Goal: Task Accomplishment & Management: Manage account settings

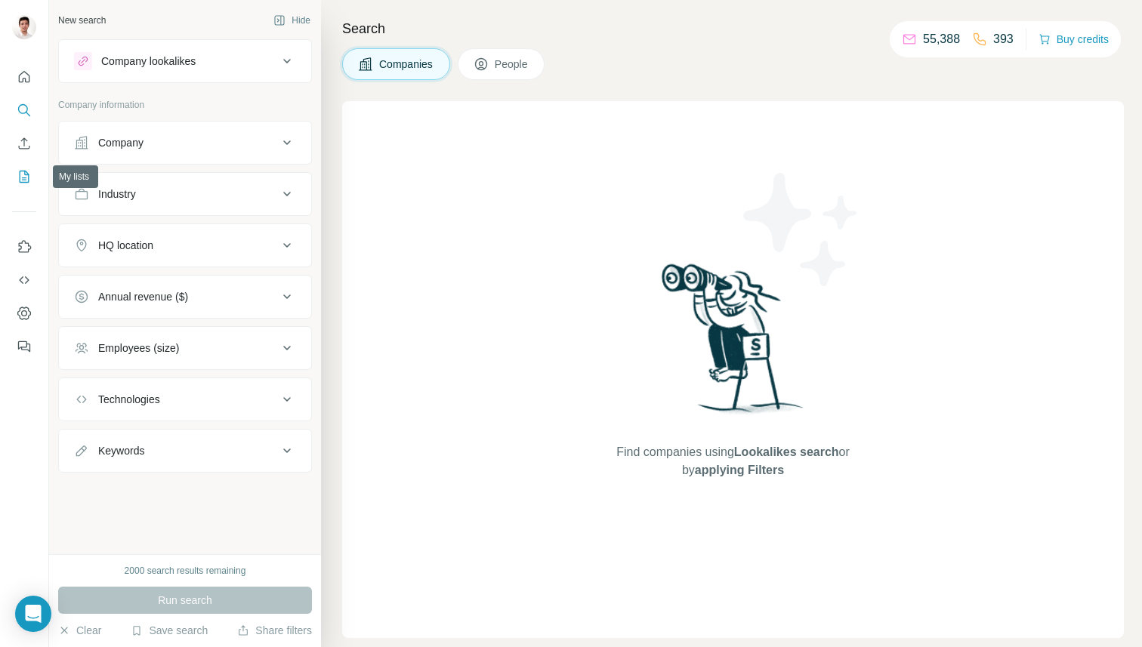
click at [19, 184] on icon "My lists" at bounding box center [24, 176] width 15 height 15
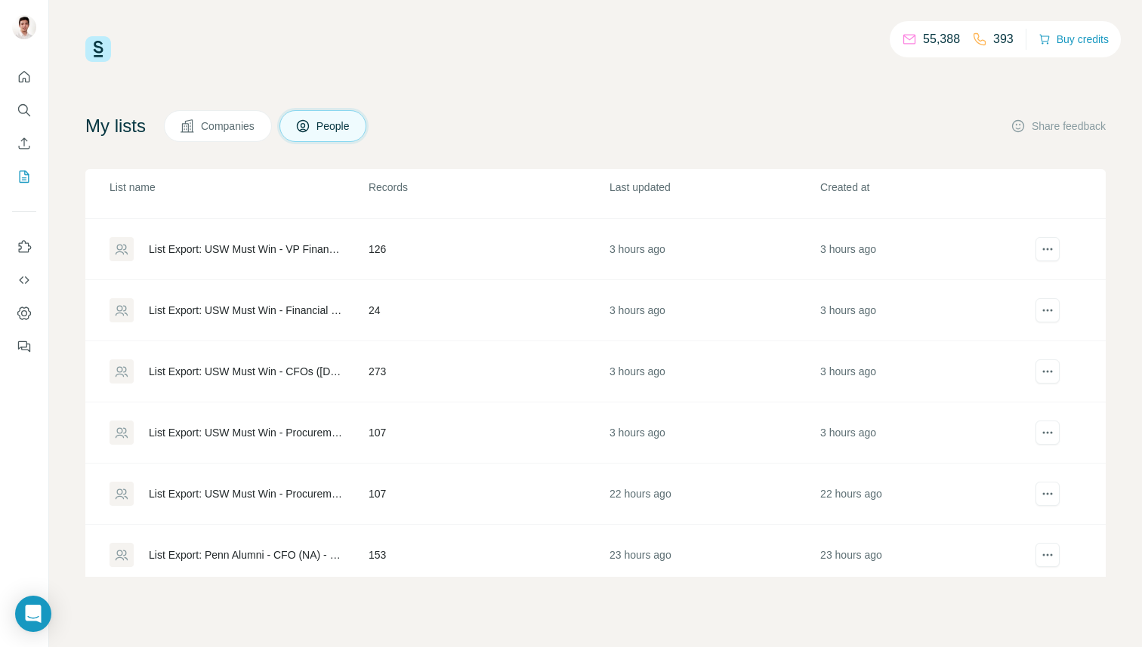
scroll to position [70, 0]
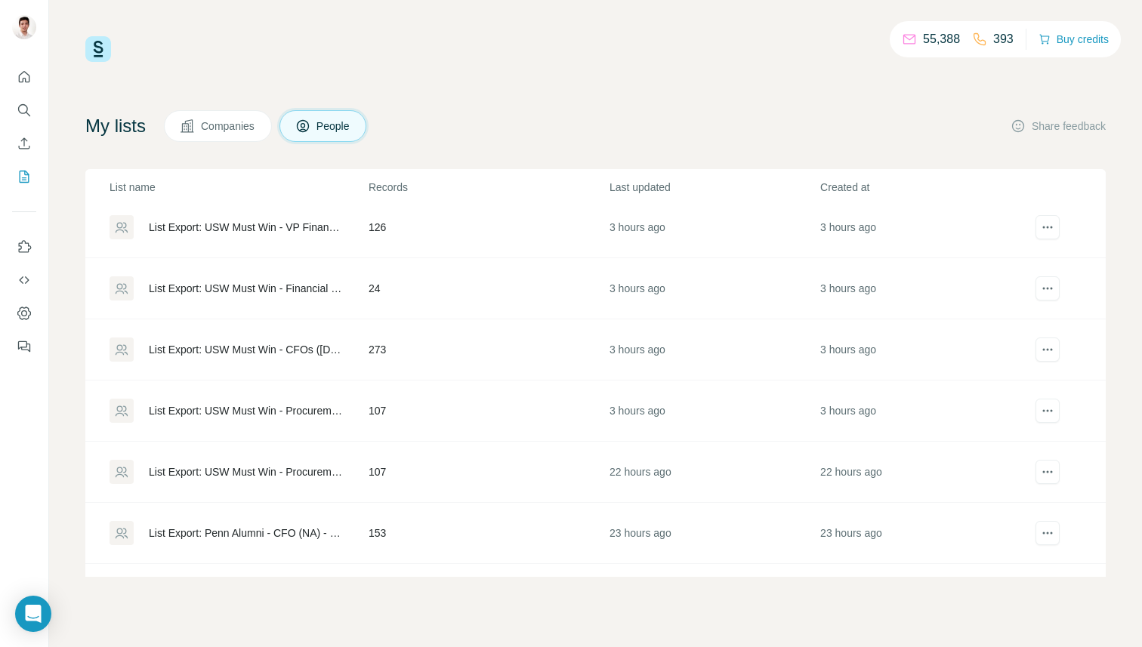
click at [236, 412] on div "List Export: USW Must Win - Procurement Owner ([DATE]) - [DATE] 11:45" at bounding box center [246, 410] width 194 height 15
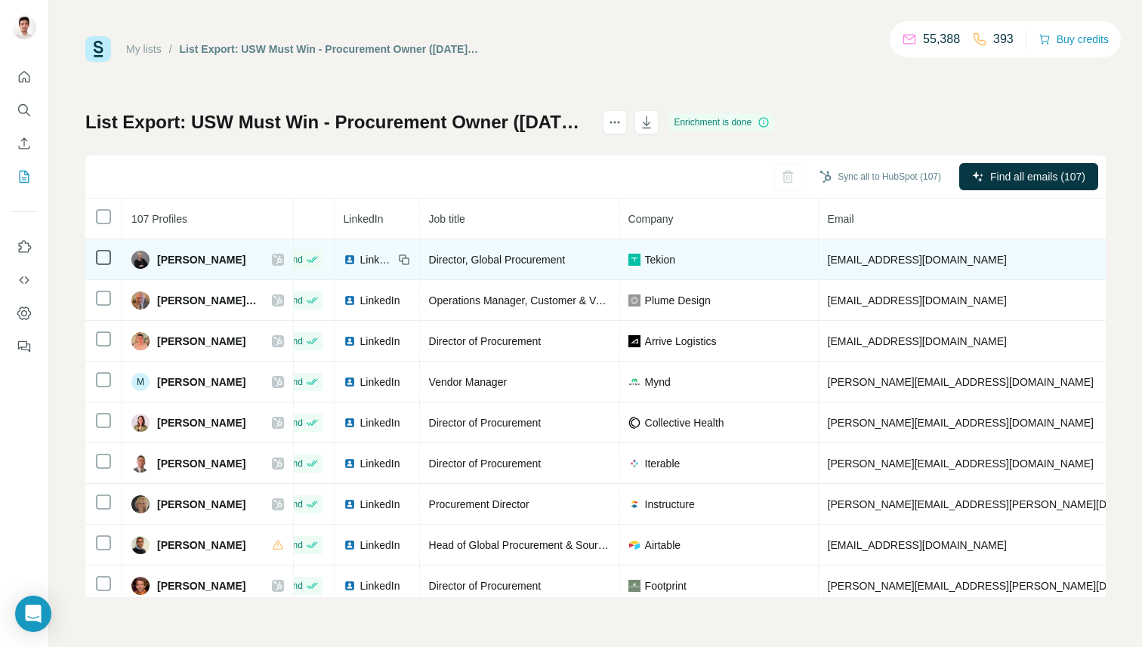
scroll to position [0, 63]
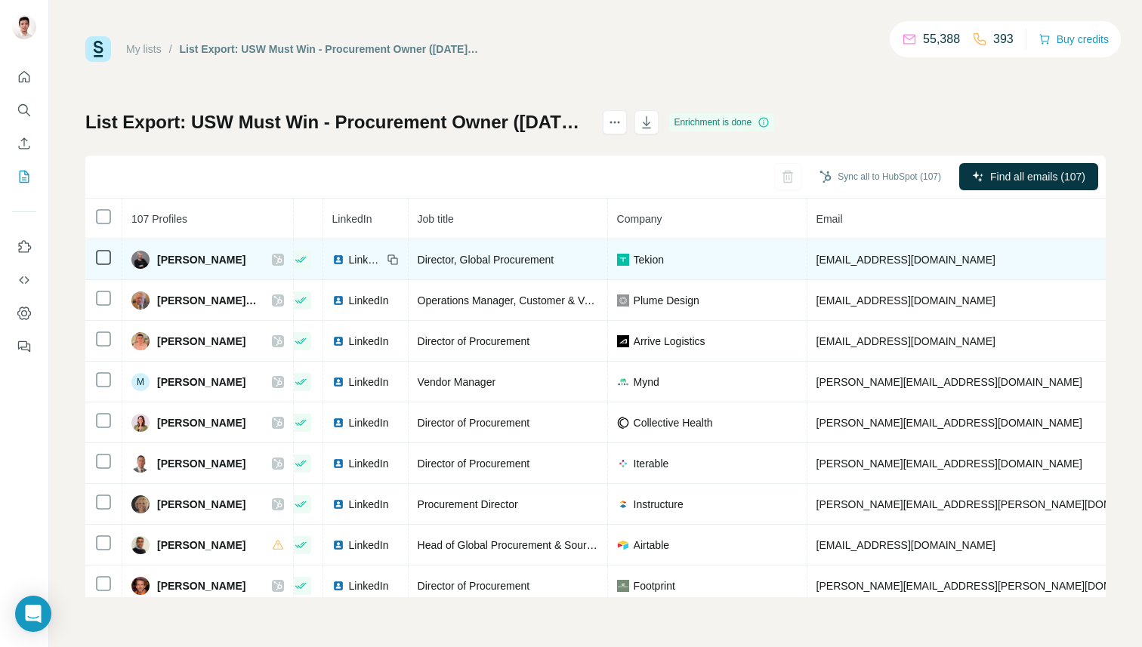
click at [866, 258] on span "[EMAIL_ADDRESS][DOMAIN_NAME]" at bounding box center [905, 260] width 179 height 12
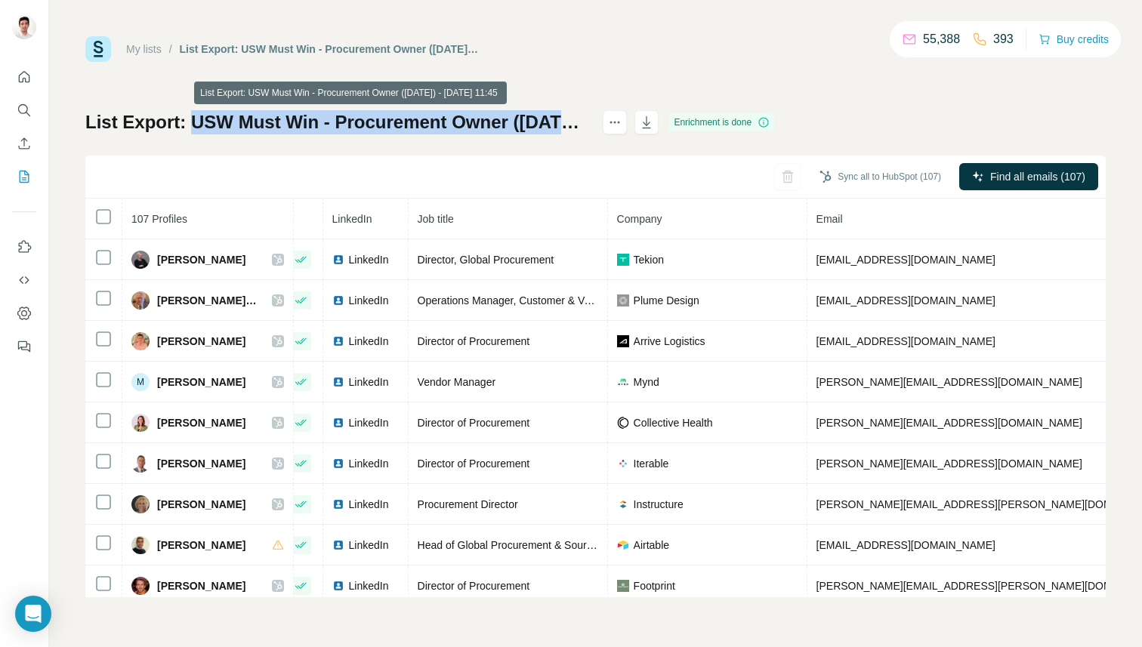
drag, startPoint x: 193, startPoint y: 117, endPoint x: 630, endPoint y: 125, distance: 437.4
click at [589, 125] on h1 "List Export: USW Must Win - Procurement Owner ([DATE]) - [DATE] 11:45" at bounding box center [337, 122] width 504 height 24
copy h1 "USW Must Win - Procurement Owner ([DATE])"
